Goal: Transaction & Acquisition: Purchase product/service

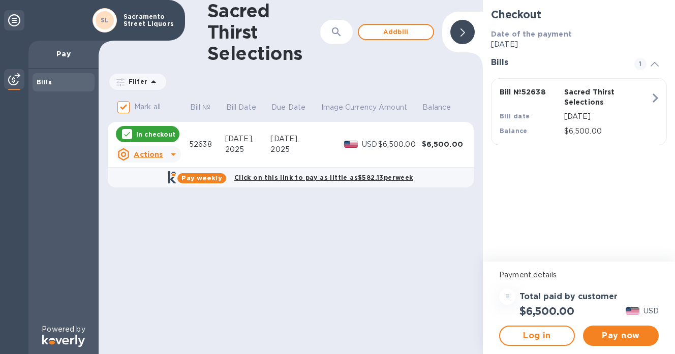
click at [149, 83] on icon at bounding box center [153, 82] width 12 height 12
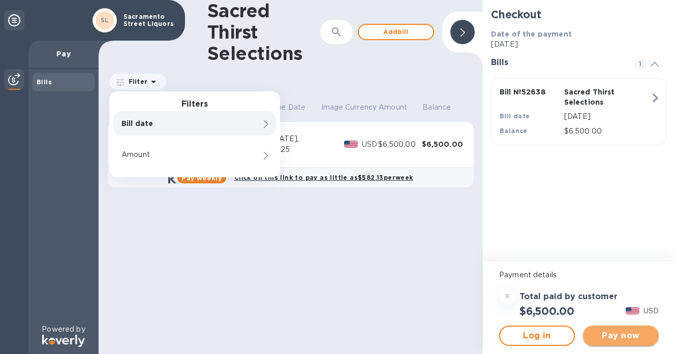
click at [606, 335] on span "Pay now" at bounding box center [620, 336] width 59 height 12
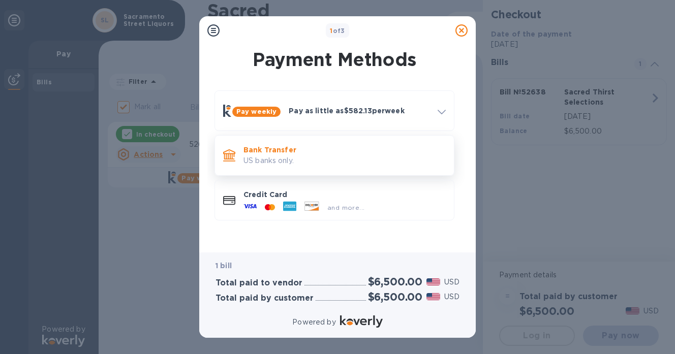
click at [320, 156] on p "US banks only." at bounding box center [345, 161] width 202 height 11
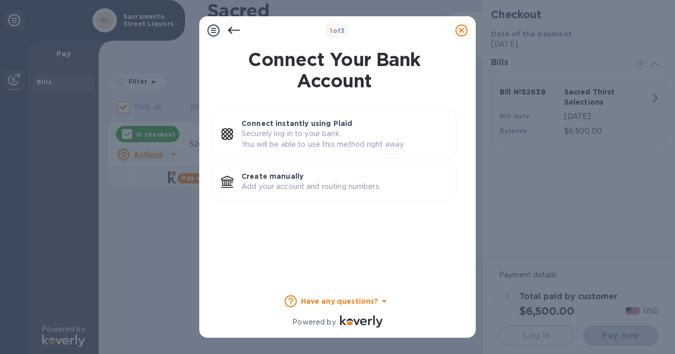
click at [320, 155] on div "Connect instantly using Plaid Securely log in to your bank. You will be able to…" at bounding box center [335, 134] width 244 height 49
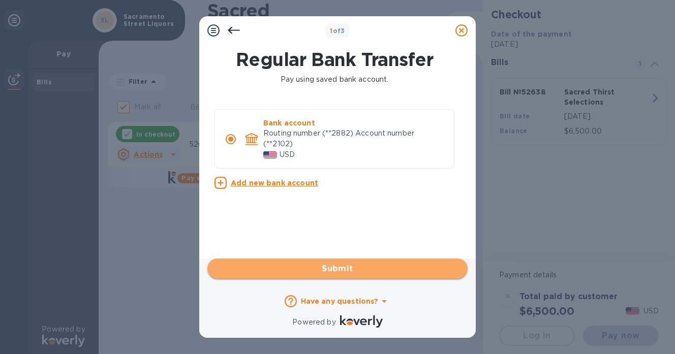
click at [330, 267] on span "Submit" at bounding box center [338, 269] width 244 height 12
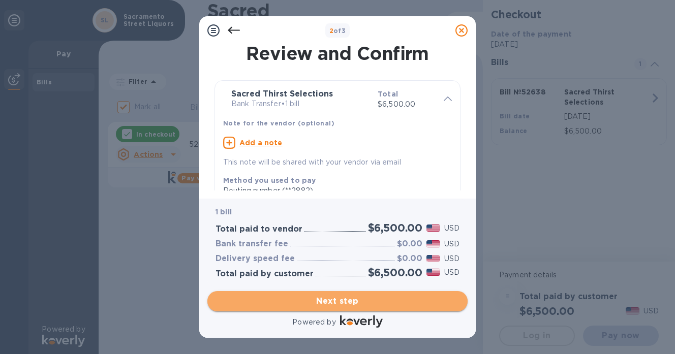
click at [333, 295] on button "Next step" at bounding box center [337, 301] width 260 height 20
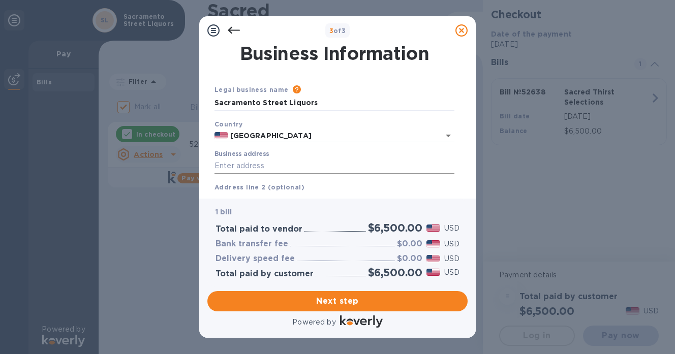
click at [285, 161] on input "Business address" at bounding box center [335, 166] width 240 height 15
type input "[STREET_ADDRESS]"
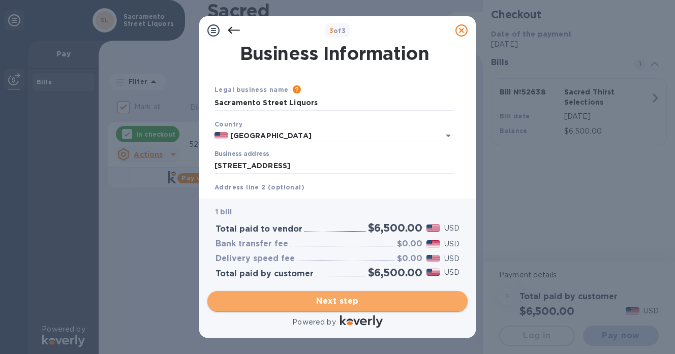
click at [330, 307] on button "Next step" at bounding box center [337, 301] width 260 height 20
click at [334, 305] on span "Next step" at bounding box center [338, 301] width 244 height 12
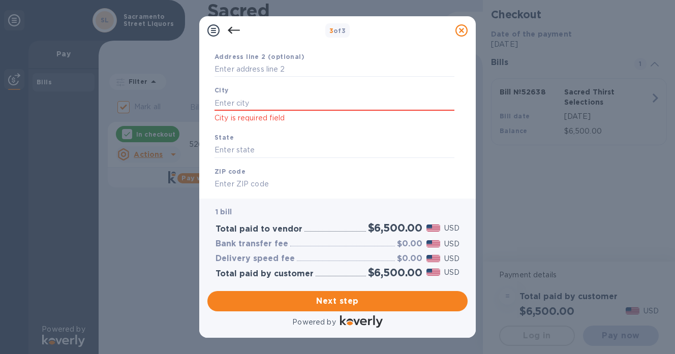
scroll to position [137, 0]
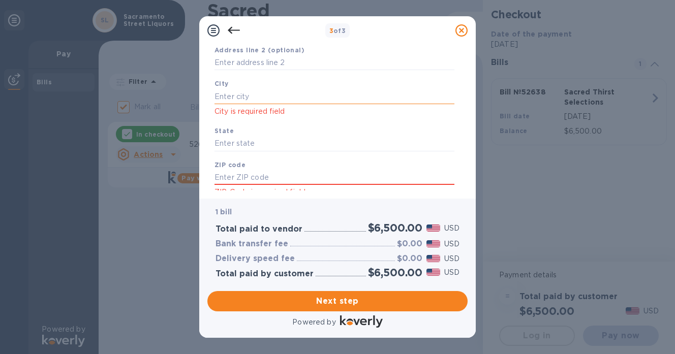
drag, startPoint x: 260, startPoint y: 83, endPoint x: 260, endPoint y: 89, distance: 6.1
click at [260, 85] on div "[GEOGRAPHIC_DATA] is required field" at bounding box center [334, 97] width 248 height 47
click at [260, 94] on input "text" at bounding box center [335, 96] width 240 height 15
type input "[GEOGRAPHIC_DATA]"
type input "CA"
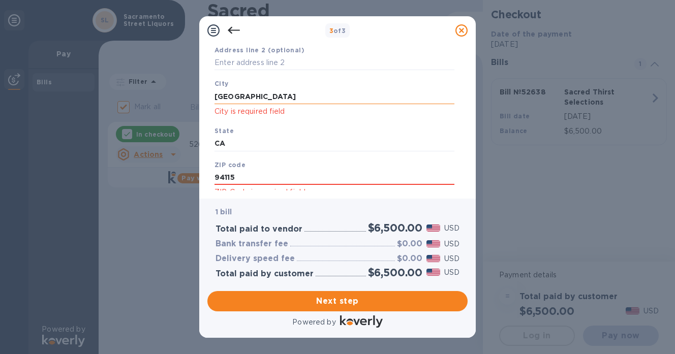
type input "94115"
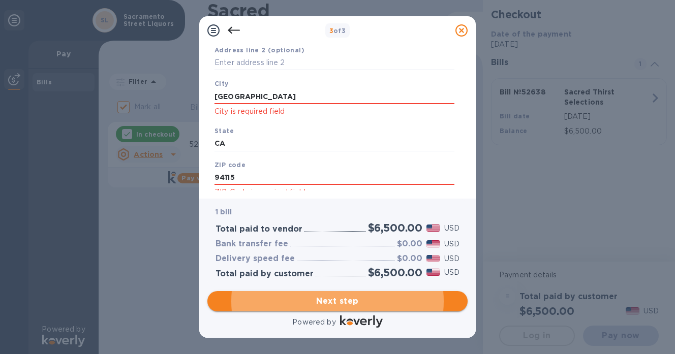
click at [334, 299] on span "Next step" at bounding box center [338, 301] width 244 height 12
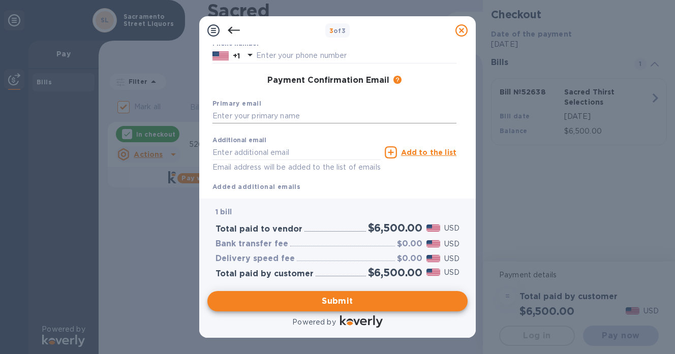
click at [275, 114] on input "text" at bounding box center [335, 116] width 244 height 15
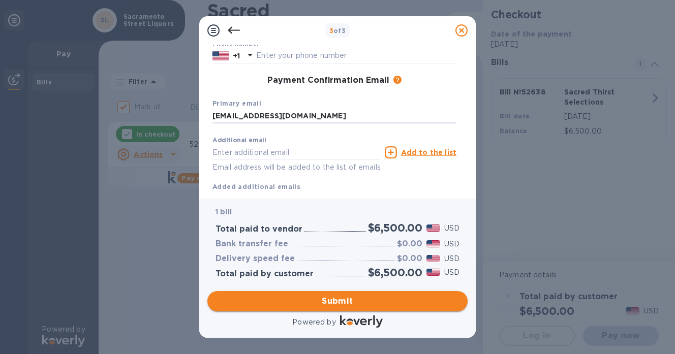
type input "[EMAIL_ADDRESS][DOMAIN_NAME]"
click at [321, 302] on span "Submit" at bounding box center [338, 301] width 244 height 12
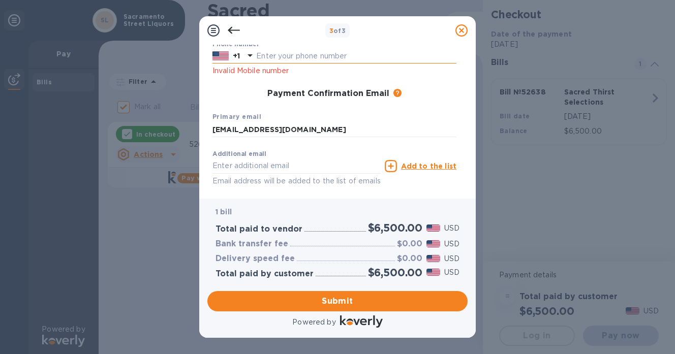
click at [293, 61] on input "text" at bounding box center [356, 56] width 200 height 15
type input "6094396694"
type input "[PERSON_NAME]"
type input "Powers"
type input "[EMAIL_ADDRESS][DOMAIN_NAME]"
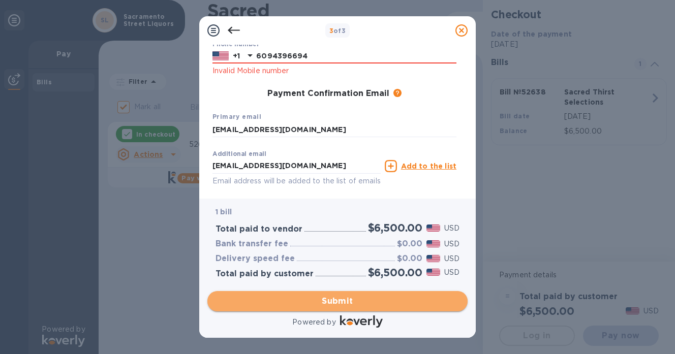
click at [326, 300] on span "Submit" at bounding box center [338, 301] width 244 height 12
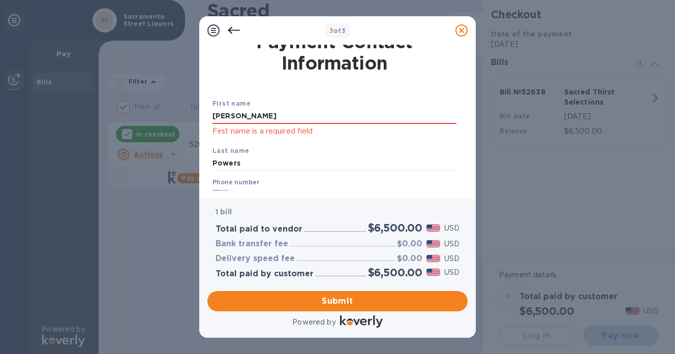
scroll to position [10, 0]
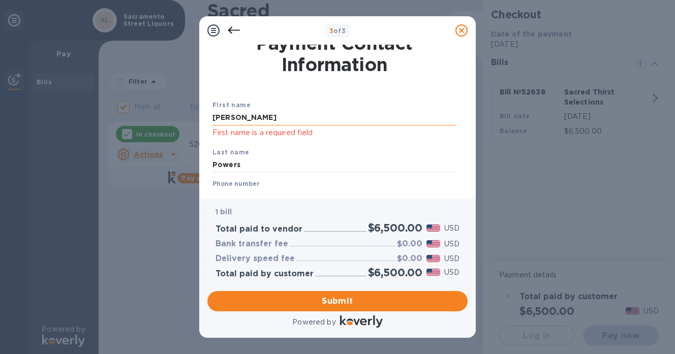
click at [322, 118] on input "[PERSON_NAME]" at bounding box center [335, 117] width 244 height 15
click at [249, 159] on input "Powers" at bounding box center [335, 165] width 244 height 15
drag, startPoint x: 262, startPoint y: 112, endPoint x: 261, endPoint y: 117, distance: 5.2
click at [262, 112] on input "[PERSON_NAME]" at bounding box center [335, 117] width 244 height 15
click at [261, 117] on input "[PERSON_NAME]" at bounding box center [335, 117] width 244 height 15
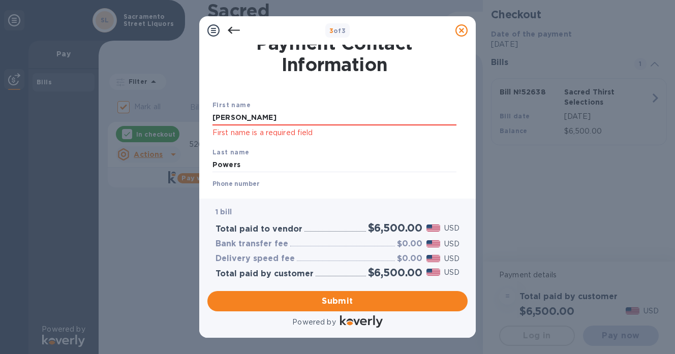
drag, startPoint x: 263, startPoint y: 117, endPoint x: 133, endPoint y: 108, distance: 130.4
click at [134, 109] on div "3 of 3 Payment Contact Information First name [PERSON_NAME] First name is a req…" at bounding box center [337, 177] width 675 height 354
type input "[PERSON_NAME]"
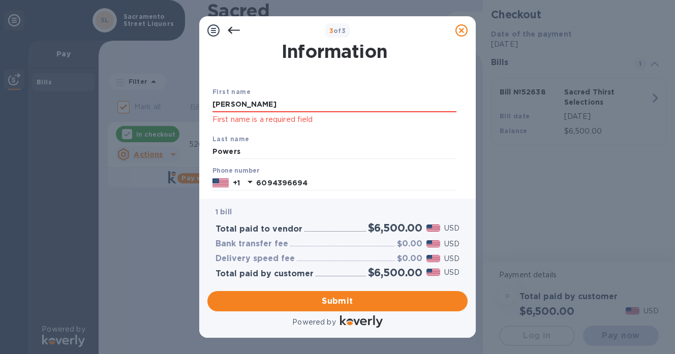
scroll to position [149, 0]
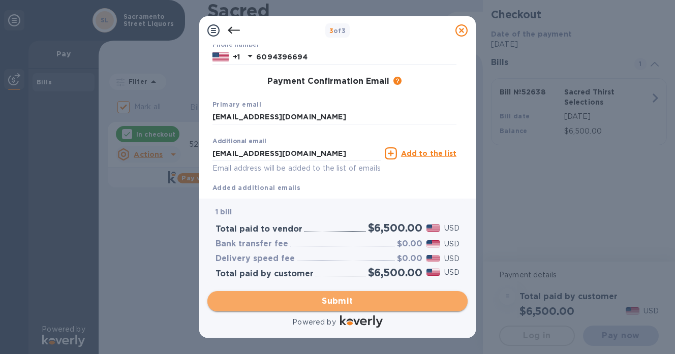
click at [334, 300] on span "Submit" at bounding box center [338, 301] width 244 height 12
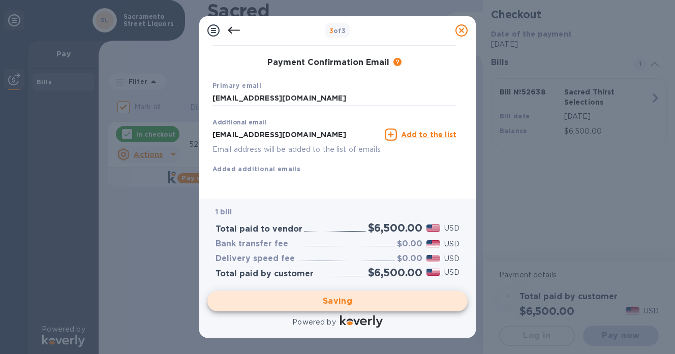
scroll to position [168, 0]
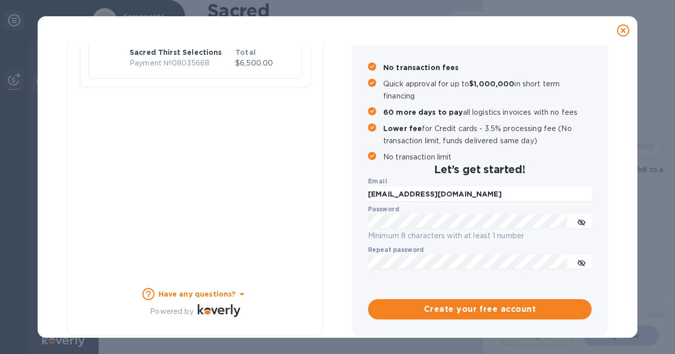
checkbox input "false"
